Goal: Download file/media

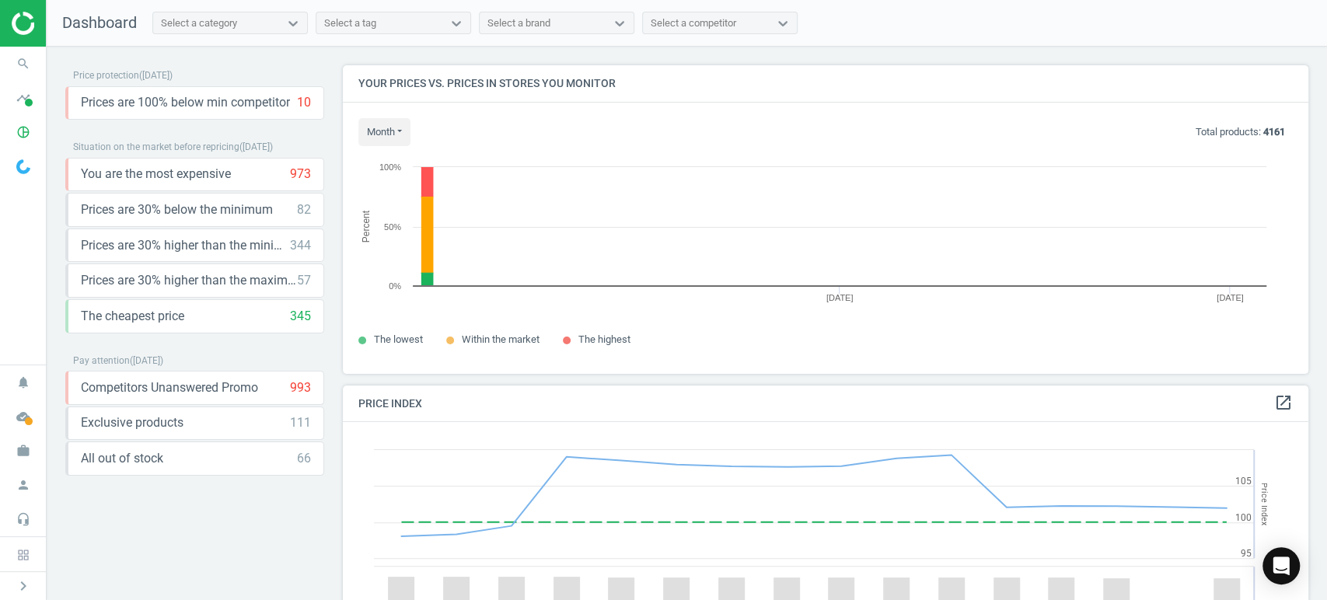
scroll to position [335, 979]
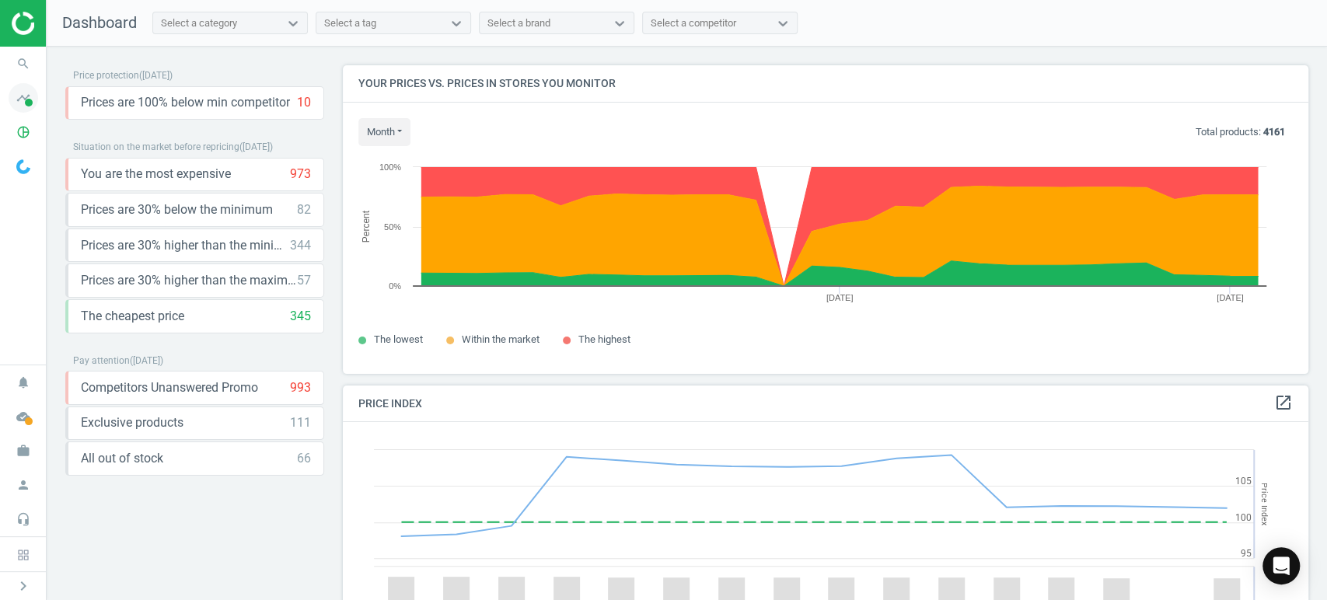
click at [33, 93] on icon "timeline" at bounding box center [24, 98] width 30 height 30
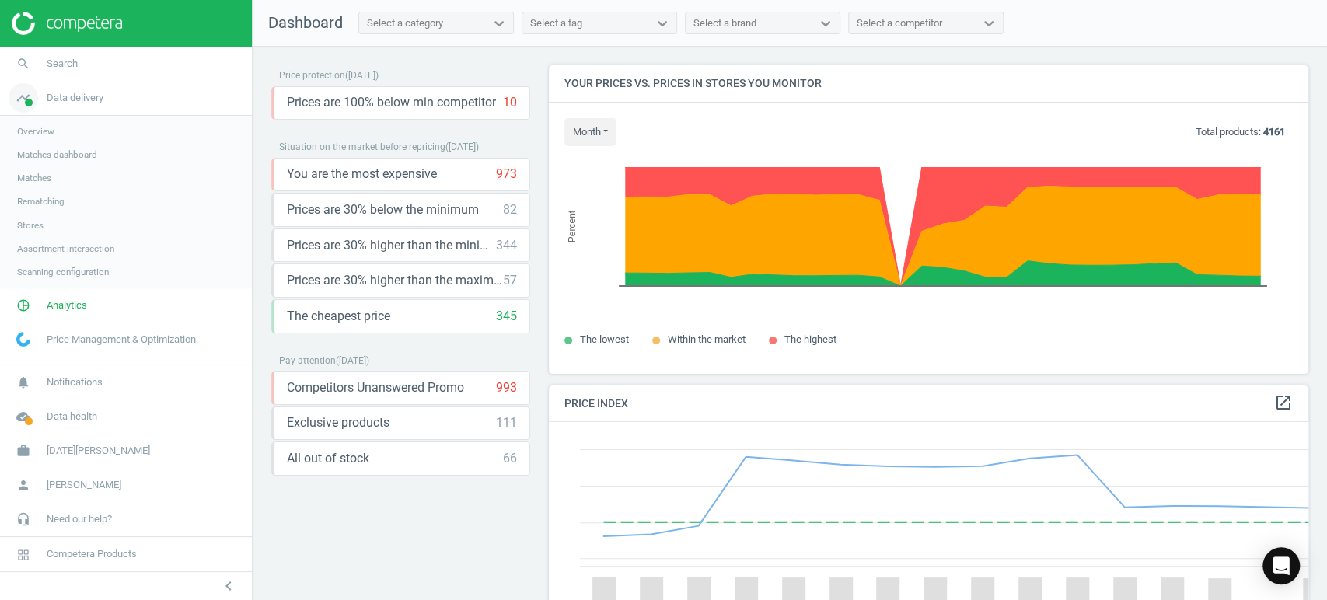
scroll to position [7, 8]
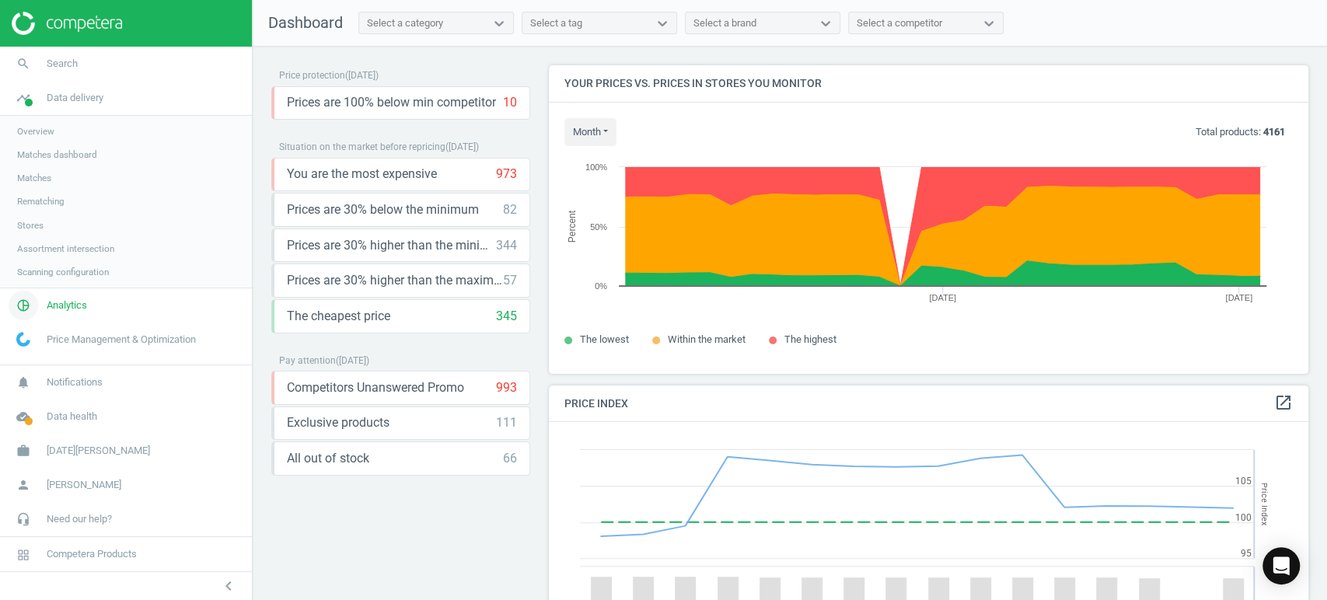
click at [74, 307] on span "Analytics" at bounding box center [67, 306] width 40 height 14
click at [41, 187] on span "Products" at bounding box center [35, 189] width 37 height 12
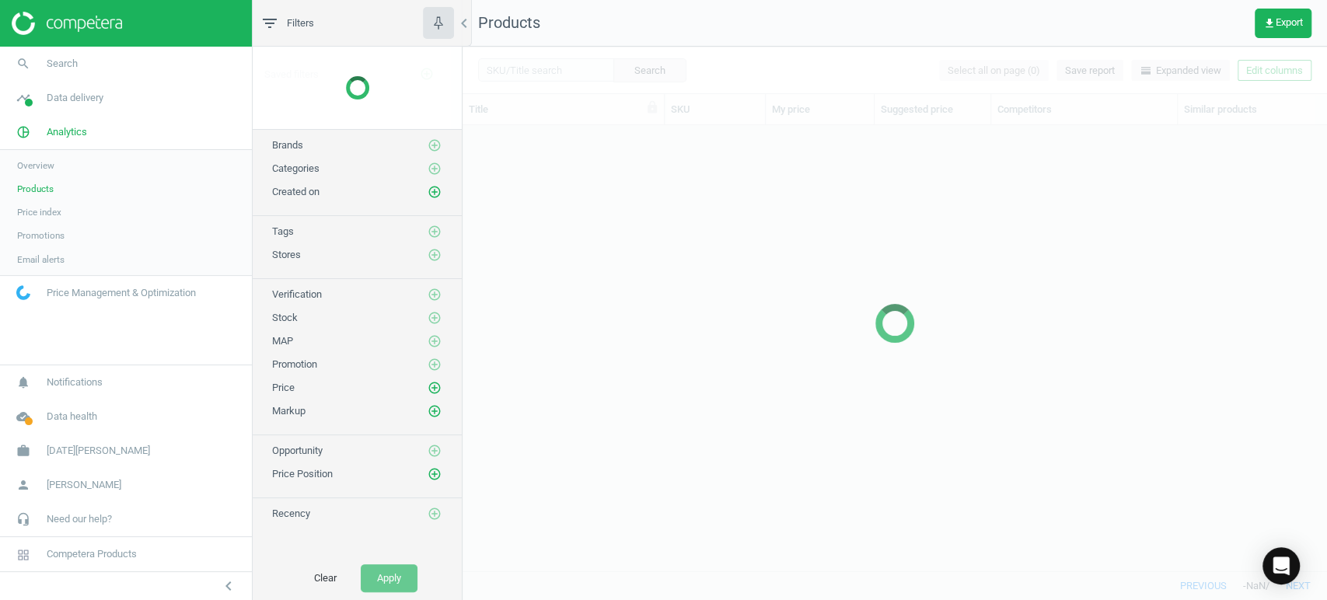
scroll to position [419, 850]
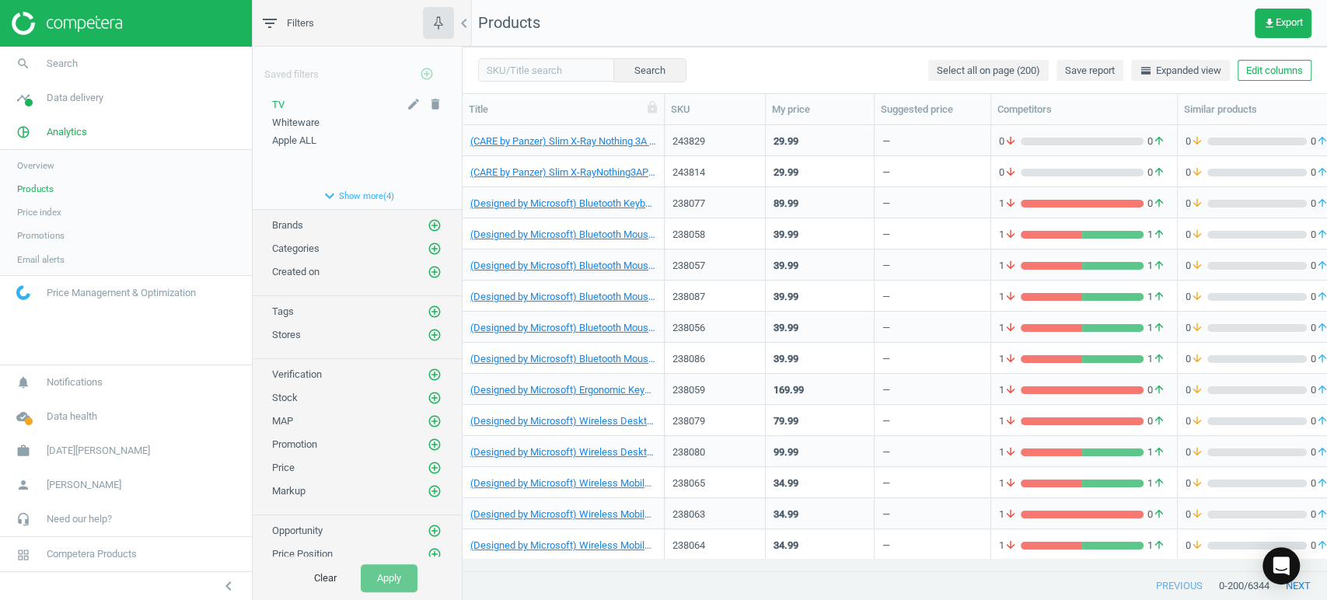
click at [284, 100] on div "TV" at bounding box center [357, 105] width 170 height 14
click at [278, 104] on span "TV" at bounding box center [278, 105] width 12 height 12
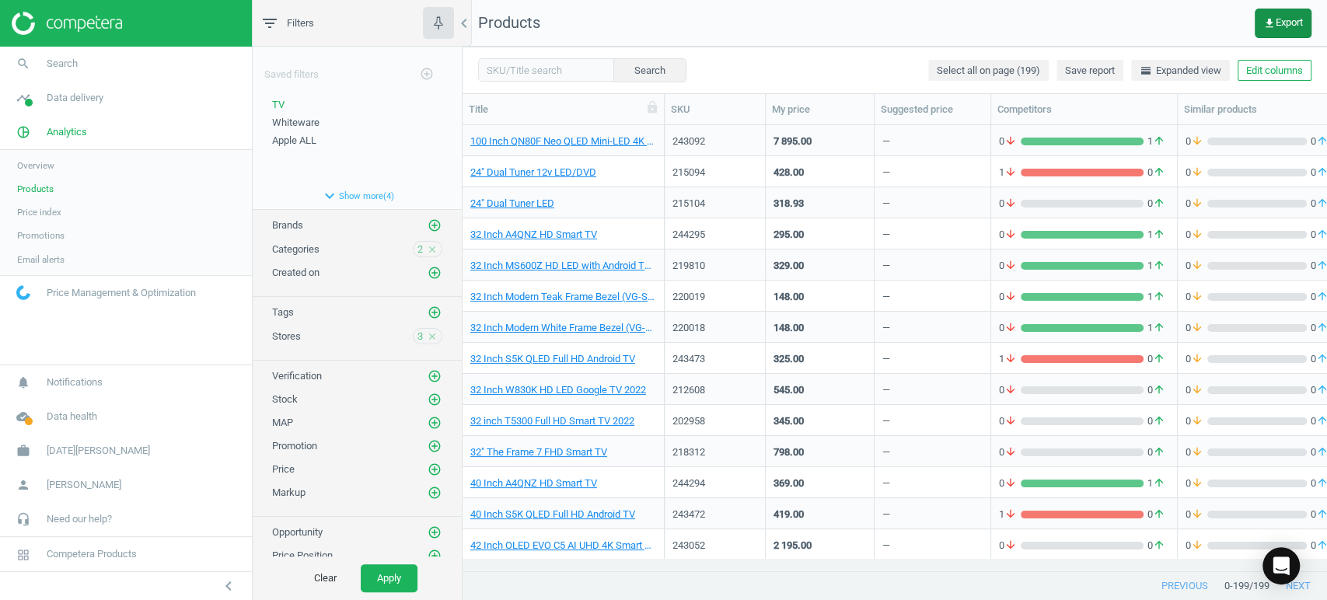
click at [1281, 23] on span "get_app Export" at bounding box center [1283, 23] width 40 height 12
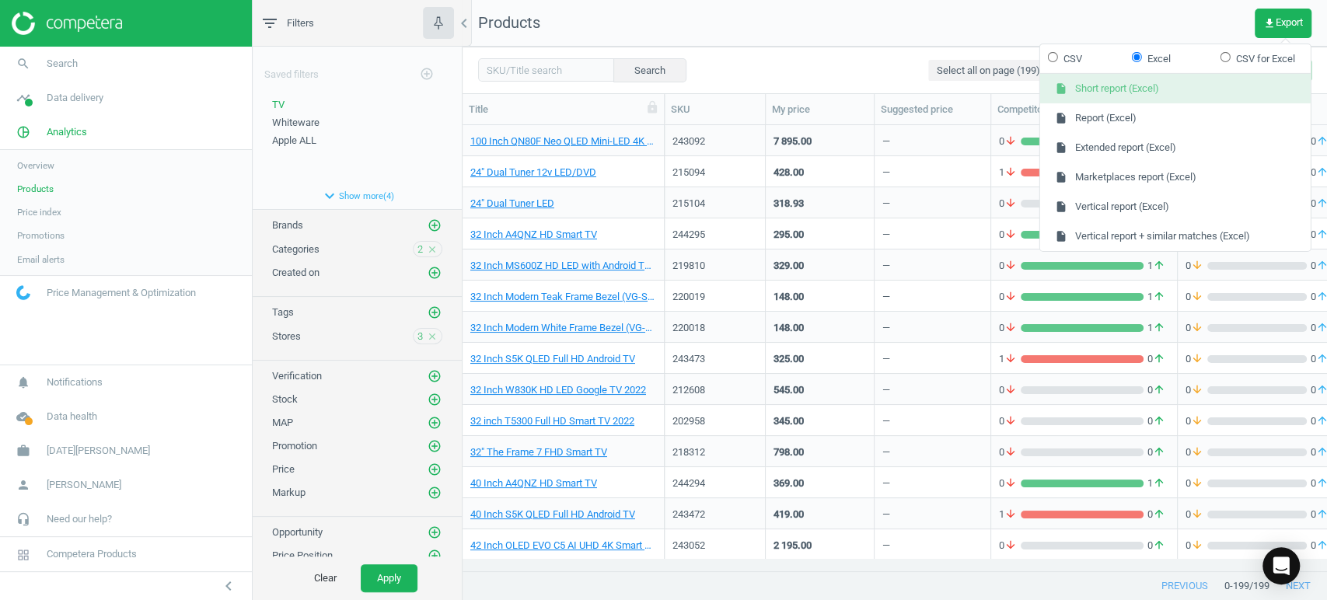
click at [1159, 86] on button "insert_drive_file Short report (Excel)" at bounding box center [1175, 89] width 271 height 30
